Goal: Task Accomplishment & Management: Manage account settings

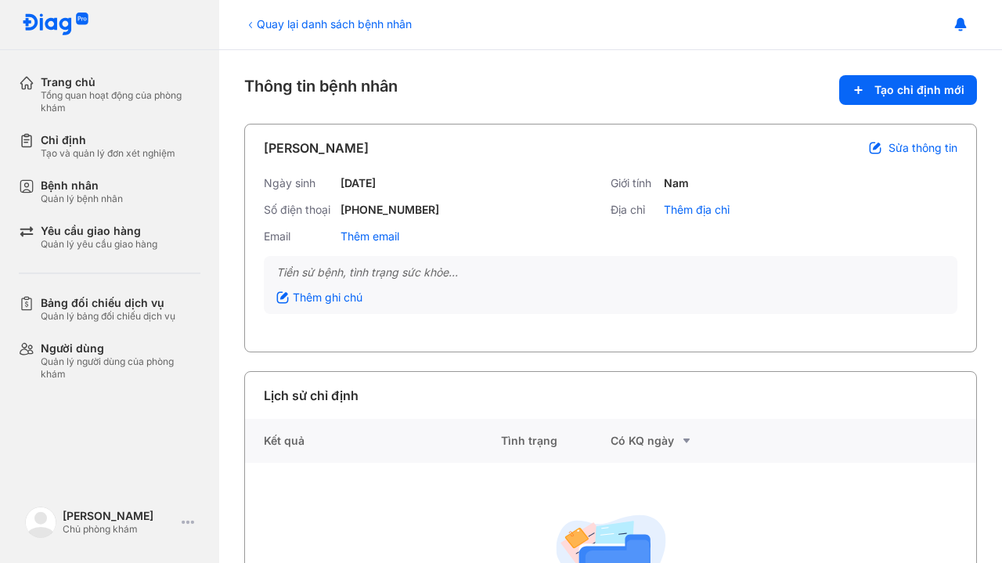
scroll to position [132, 0]
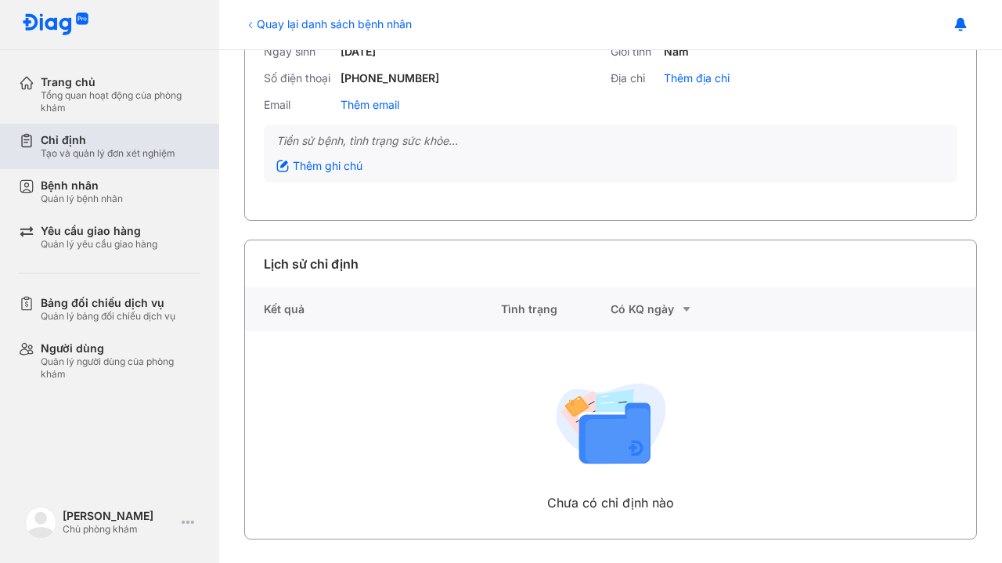
click at [74, 154] on div "Tạo và quản lý đơn xét nghiệm" at bounding box center [108, 153] width 135 height 13
